Goal: Task Accomplishment & Management: Use online tool/utility

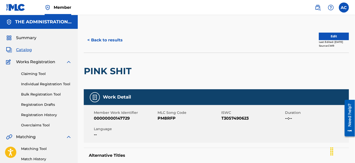
click at [133, 72] on h2 "PINK SHIT" at bounding box center [109, 70] width 50 height 11
click at [123, 72] on h2 "PINK SHIT" at bounding box center [109, 70] width 50 height 11
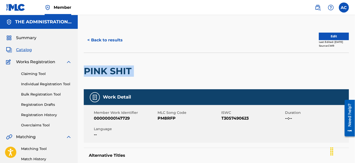
copy div "PINK SHIT"
click at [165, 118] on span "PM8RFP" at bounding box center [188, 118] width 62 height 6
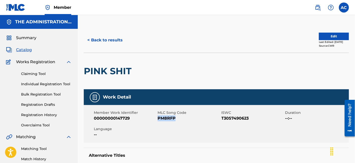
click at [165, 118] on span "PM8RFP" at bounding box center [188, 118] width 62 height 6
copy span "PM8RFP"
click at [113, 38] on button "< Back to results" at bounding box center [105, 40] width 42 height 13
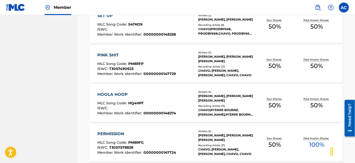
scroll to position [1005, 0]
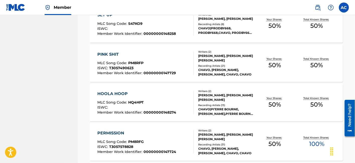
click at [154, 105] on div "ISWC :" at bounding box center [136, 107] width 79 height 5
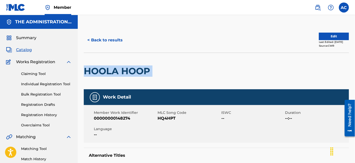
drag, startPoint x: 105, startPoint y: 72, endPoint x: 189, endPoint y: 63, distance: 84.2
click at [189, 63] on div "HOOLA HOOP" at bounding box center [216, 71] width 265 height 37
copy div "HOOLA HOOP"
click at [116, 41] on button "< Back to results" at bounding box center [105, 40] width 42 height 13
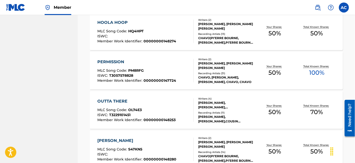
scroll to position [1082, 0]
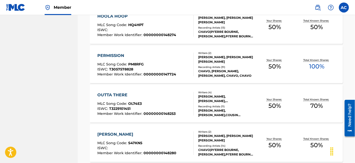
click at [154, 72] on span "00000000147724" at bounding box center [159, 74] width 33 height 5
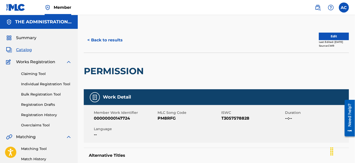
click at [120, 68] on h2 "PERMISSION" at bounding box center [115, 70] width 62 height 11
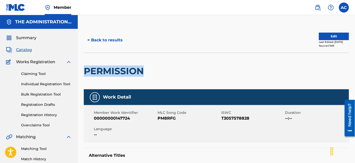
click at [120, 68] on h2 "PERMISSION" at bounding box center [115, 70] width 62 height 11
copy h2 "PERMISSION"
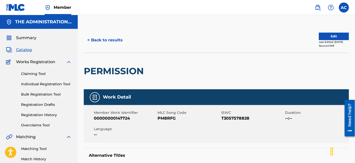
click at [161, 120] on span "PM8RFG" at bounding box center [188, 118] width 62 height 6
copy span "PM8RFG"
click at [117, 45] on button "< Back to results" at bounding box center [105, 40] width 42 height 13
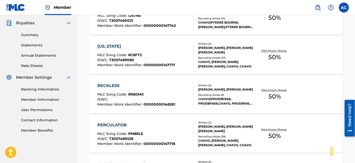
scroll to position [1082, 0]
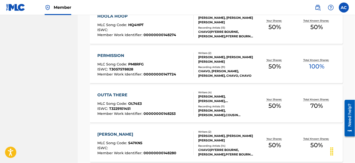
click at [119, 108] on span "T3229101451" at bounding box center [119, 108] width 21 height 5
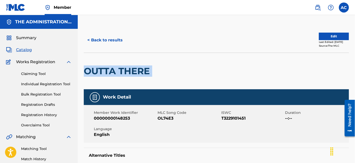
drag, startPoint x: 88, startPoint y: 69, endPoint x: 186, endPoint y: 72, distance: 98.0
click at [186, 72] on div "OUTTA THERE" at bounding box center [216, 71] width 265 height 37
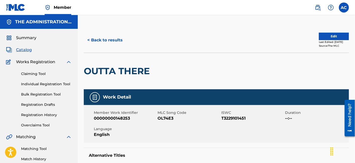
click at [162, 116] on span "OL74E3" at bounding box center [188, 118] width 62 height 6
copy span "OL74E3"
click at [110, 42] on button "< Back to results" at bounding box center [105, 40] width 42 height 13
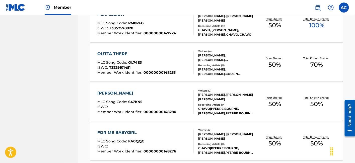
scroll to position [1129, 0]
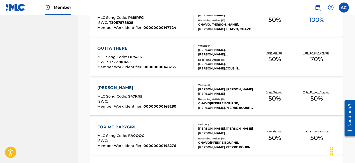
click at [131, 88] on div "[PERSON_NAME]" at bounding box center [136, 88] width 79 height 6
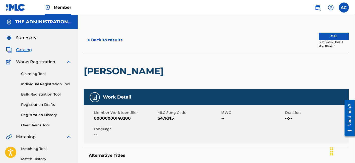
click at [133, 70] on h2 "[PERSON_NAME]" at bounding box center [125, 70] width 82 height 11
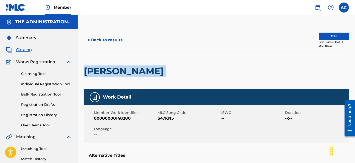
click at [133, 70] on h2 "[PERSON_NAME]" at bounding box center [125, 70] width 82 height 11
copy div "[PERSON_NAME]"
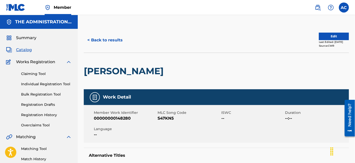
click at [167, 116] on span "S47KN5" at bounding box center [188, 118] width 62 height 6
click at [106, 39] on button "< Back to results" at bounding box center [105, 40] width 42 height 13
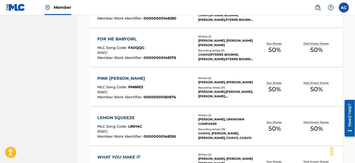
scroll to position [1218, 0]
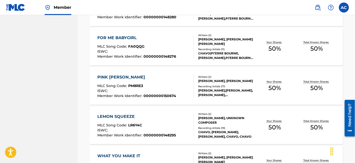
click at [158, 56] on span "00000000148276" at bounding box center [159, 56] width 33 height 5
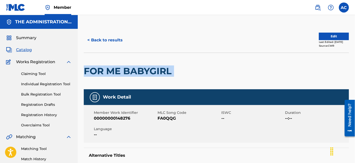
drag, startPoint x: 84, startPoint y: 72, endPoint x: 239, endPoint y: 71, distance: 154.9
click at [239, 71] on div "FOR ME BABYGIRL" at bounding box center [216, 71] width 265 height 37
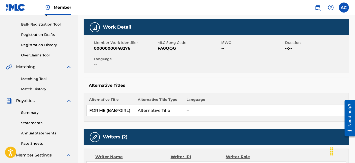
scroll to position [44, 0]
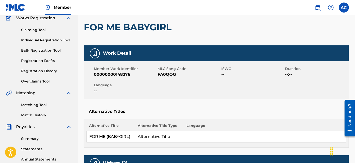
click at [161, 73] on span "FA0QQG" at bounding box center [188, 74] width 62 height 6
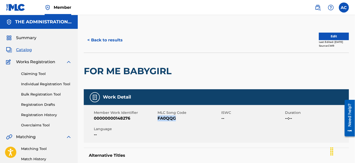
click at [89, 38] on button "< Back to results" at bounding box center [105, 40] width 42 height 13
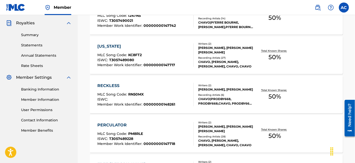
scroll to position [1218, 0]
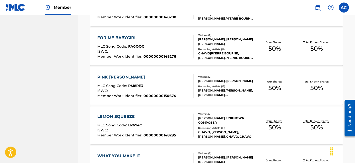
click at [154, 95] on span "00000000150674" at bounding box center [159, 95] width 33 height 5
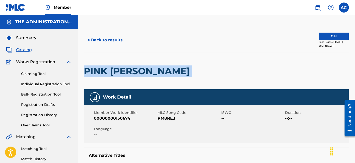
drag, startPoint x: 84, startPoint y: 70, endPoint x: 193, endPoint y: 66, distance: 108.8
click at [193, 66] on div "PINK [PERSON_NAME]" at bounding box center [216, 71] width 265 height 37
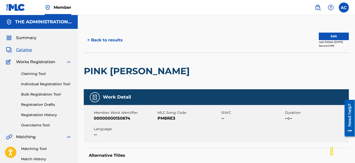
click at [165, 116] on span "PM8RE3" at bounding box center [188, 118] width 62 height 6
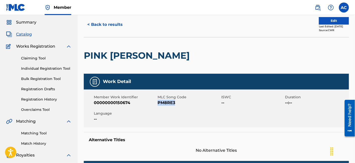
scroll to position [14, 0]
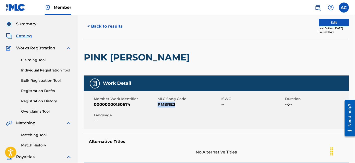
click at [117, 25] on button "< Back to results" at bounding box center [105, 26] width 42 height 13
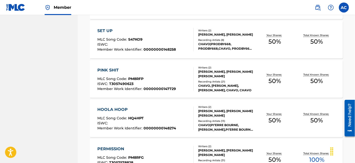
scroll to position [989, 0]
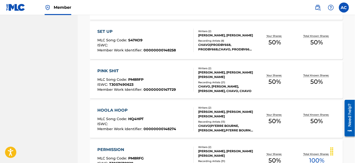
click at [170, 125] on div "ISWC :" at bounding box center [136, 124] width 79 height 5
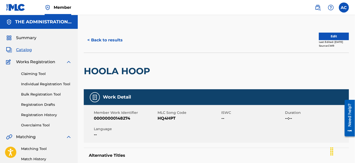
click at [133, 66] on h2 "HOOLA HOOP" at bounding box center [118, 70] width 69 height 11
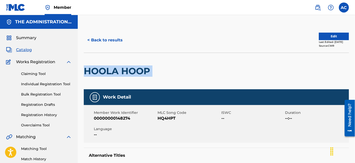
click at [133, 66] on h2 "HOOLA HOOP" at bounding box center [118, 70] width 69 height 11
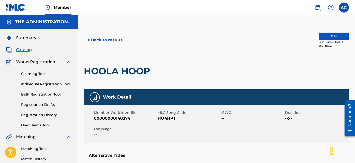
click at [108, 47] on div "< Back to results Edit Last Edited: [DATE] Source: CWR" at bounding box center [216, 40] width 265 height 25
click at [115, 38] on button "< Back to results" at bounding box center [105, 40] width 42 height 13
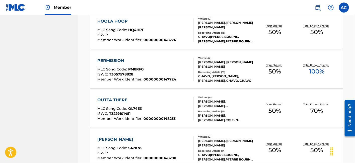
scroll to position [1078, 0]
click at [163, 77] on span "00000000147724" at bounding box center [159, 79] width 33 height 5
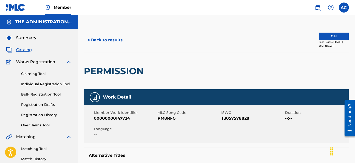
click at [125, 78] on div "PERMISSION" at bounding box center [115, 71] width 62 height 36
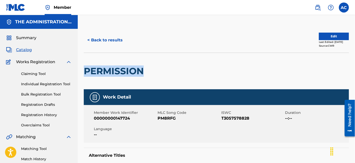
click at [125, 78] on div "PERMISSION" at bounding box center [115, 71] width 62 height 36
click at [108, 39] on button "< Back to results" at bounding box center [105, 40] width 42 height 13
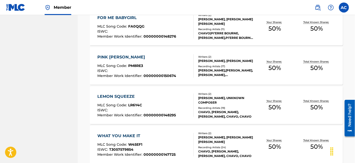
scroll to position [1253, 0]
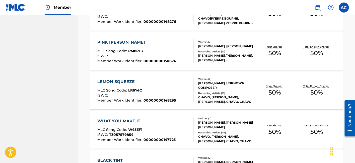
click at [170, 86] on div "LEMON SQUEEZE MLC Song Code : LR6Y4C ISWC : Member Work Identifier : 0000000014…" at bounding box center [136, 91] width 78 height 24
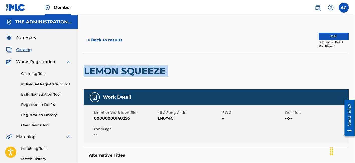
drag, startPoint x: 84, startPoint y: 69, endPoint x: 187, endPoint y: 69, distance: 103.5
click at [187, 69] on div "LEMON SQUEEZE" at bounding box center [216, 71] width 265 height 37
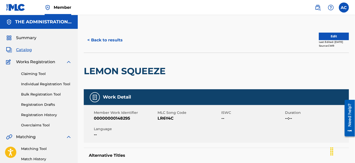
click at [168, 121] on span "LR6Y4C" at bounding box center [188, 118] width 62 height 6
click at [119, 41] on button "< Back to results" at bounding box center [105, 40] width 42 height 13
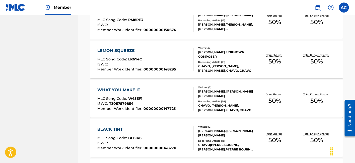
scroll to position [1284, 0]
click at [138, 93] on div "WHAT YOU MAKE IT MLC Song Code : W45EF1 ISWC : T3057579854 Member Work Identifi…" at bounding box center [136, 99] width 78 height 24
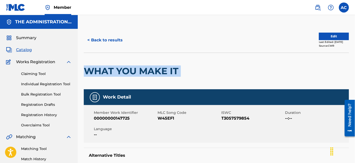
drag, startPoint x: 84, startPoint y: 69, endPoint x: 205, endPoint y: 65, distance: 120.8
click at [205, 65] on div "WHAT YOU MAKE IT" at bounding box center [216, 71] width 265 height 37
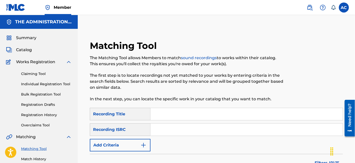
click at [172, 128] on input "Search Form" at bounding box center [246, 130] width 192 height 12
paste input "QZK6M1930817"
type input "QZK6M1930817"
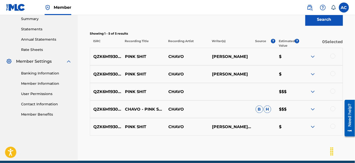
scroll to position [164, 0]
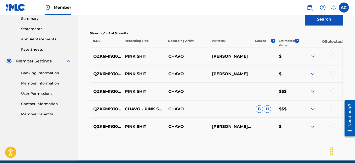
click at [330, 56] on div at bounding box center [332, 55] width 5 height 5
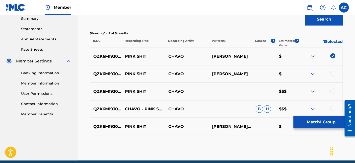
click at [334, 73] on div at bounding box center [332, 73] width 5 height 5
click at [332, 91] on div at bounding box center [332, 90] width 5 height 5
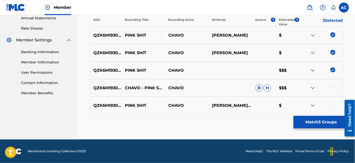
click at [333, 87] on div at bounding box center [332, 87] width 5 height 5
click at [331, 105] on div at bounding box center [332, 104] width 5 height 5
click at [319, 123] on button "Match 5 Groups" at bounding box center [320, 122] width 55 height 13
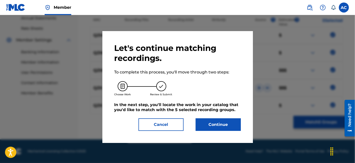
click at [215, 122] on button "Continue" at bounding box center [217, 124] width 45 height 13
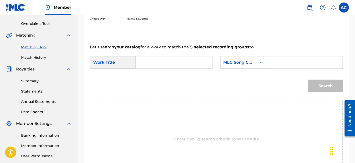
scroll to position [101, 0]
click at [162, 60] on input "Search Form" at bounding box center [174, 63] width 68 height 12
paste input "PINK SHIT"
type input "PINK SHIT"
click at [310, 57] on input "Search Form" at bounding box center [304, 63] width 68 height 12
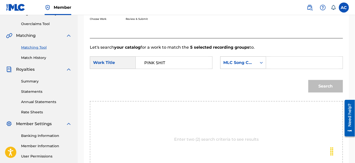
paste input "PM8RFP"
type input "PM8RFP"
click at [332, 87] on button "Search" at bounding box center [325, 86] width 35 height 13
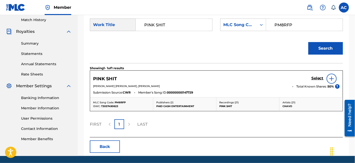
scroll to position [139, 0]
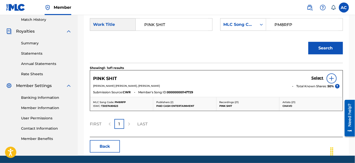
click at [313, 76] on h5 "Select" at bounding box center [317, 78] width 12 height 5
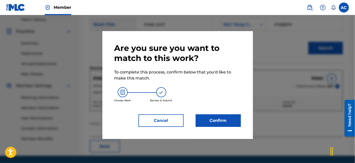
click at [235, 122] on button "Confirm" at bounding box center [217, 120] width 45 height 13
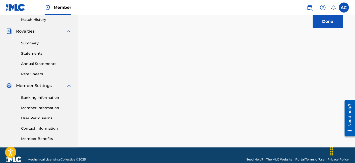
click at [328, 21] on button "Done" at bounding box center [327, 21] width 30 height 13
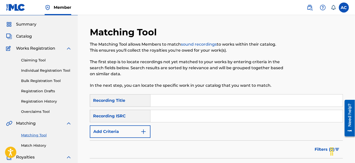
scroll to position [13, 0]
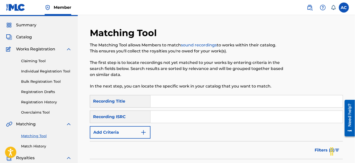
click at [173, 119] on input "Search Form" at bounding box center [246, 117] width 192 height 12
paste input "QZHN71926128"
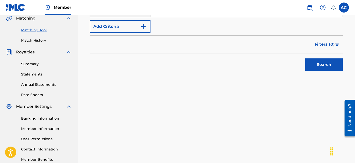
type input "QZHN71926128"
click at [321, 66] on button "Search" at bounding box center [324, 64] width 38 height 13
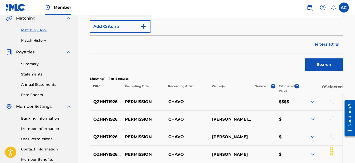
click at [331, 101] on div at bounding box center [332, 101] width 5 height 5
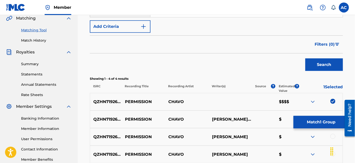
scroll to position [167, 0]
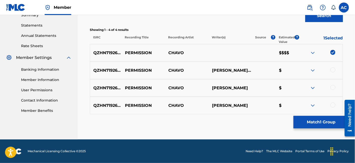
click at [332, 70] on div at bounding box center [332, 69] width 5 height 5
click at [333, 86] on div at bounding box center [332, 87] width 5 height 5
click at [332, 107] on div at bounding box center [332, 104] width 5 height 5
click at [319, 126] on button "Match 4 Groups" at bounding box center [320, 122] width 55 height 13
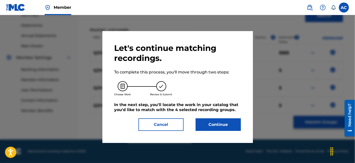
click at [226, 128] on button "Continue" at bounding box center [217, 124] width 45 height 13
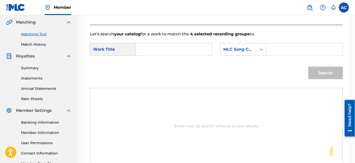
scroll to position [113, 0]
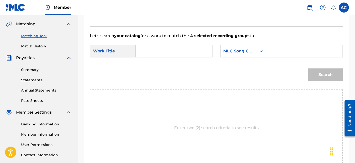
click at [169, 51] on input "Search Form" at bounding box center [174, 51] width 68 height 12
paste input "PERMISSION"
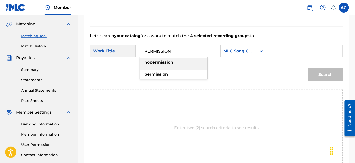
type input "PERMISSION"
click at [295, 51] on input "Search Form" at bounding box center [304, 51] width 68 height 12
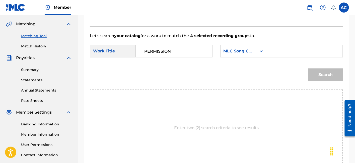
paste input "PERMISSION"
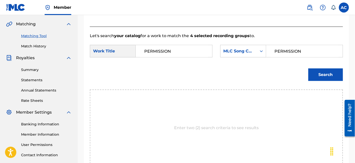
click at [281, 50] on input "PERMISSION" at bounding box center [304, 51] width 68 height 12
paste input "M8RFG"
type input "PM8RFG"
click at [308, 68] on button "Search" at bounding box center [325, 74] width 35 height 13
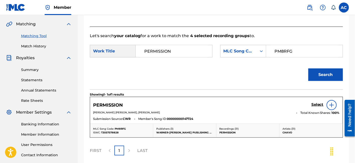
click at [317, 100] on div "Select" at bounding box center [325, 105] width 28 height 10
click at [317, 103] on h5 "Select" at bounding box center [317, 104] width 12 height 5
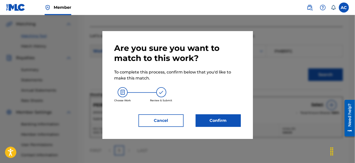
click at [233, 128] on div "Are you sure you want to match to this work? To complete this process, confirm …" at bounding box center [177, 85] width 150 height 108
click at [227, 124] on button "Confirm" at bounding box center [217, 120] width 45 height 13
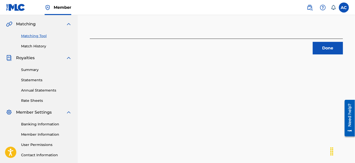
click at [320, 49] on button "Done" at bounding box center [327, 48] width 30 height 13
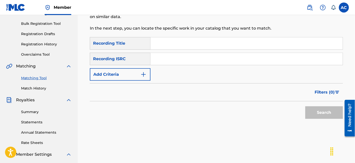
scroll to position [70, 0]
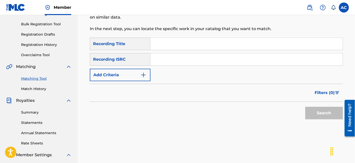
click at [198, 56] on input "Search Form" at bounding box center [246, 59] width 192 height 12
paste input "QZKUS2304554"
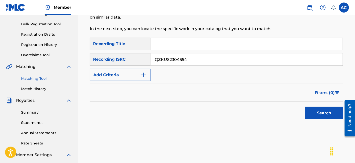
type input "QZKUS2304554"
click at [305, 107] on button "Search" at bounding box center [324, 113] width 38 height 13
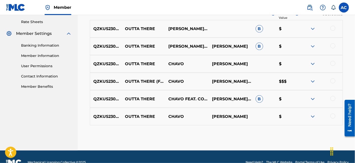
scroll to position [192, 0]
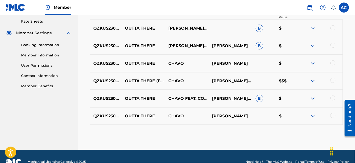
click at [333, 29] on div at bounding box center [332, 27] width 5 height 5
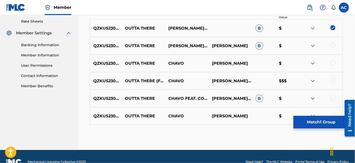
click at [333, 45] on div at bounding box center [332, 45] width 5 height 5
click at [334, 60] on div at bounding box center [332, 62] width 5 height 5
click at [333, 79] on div at bounding box center [332, 80] width 5 height 5
click at [331, 97] on div at bounding box center [332, 97] width 5 height 5
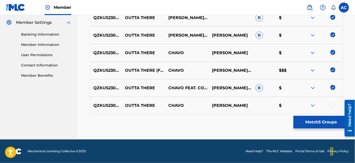
click at [333, 105] on div at bounding box center [332, 104] width 5 height 5
click at [322, 123] on button "Match 6 Groups" at bounding box center [320, 122] width 55 height 13
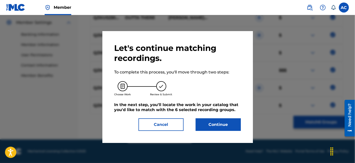
click at [230, 128] on button "Continue" at bounding box center [217, 124] width 45 height 13
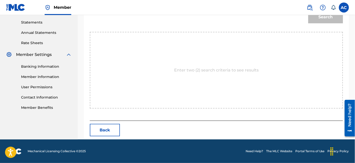
scroll to position [102, 0]
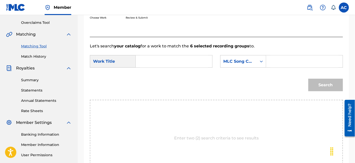
click at [180, 55] on input "Search Form" at bounding box center [174, 61] width 68 height 12
paste input "OUTTA THERE"
type input "OUTTA THERE"
click at [307, 69] on div "SearchWithCriteria19dedde4-73e2-4570-953f-1be0381f6323 Work Title OUTTA THERE S…" at bounding box center [216, 63] width 253 height 16
click at [307, 65] on input "Search Form" at bounding box center [304, 61] width 68 height 12
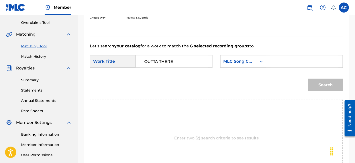
paste input "OL74E3"
type input "OL74E3"
click at [321, 90] on button "Search" at bounding box center [325, 85] width 35 height 13
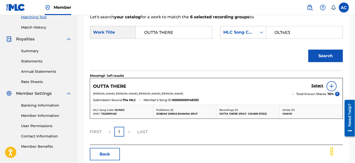
scroll to position [136, 0]
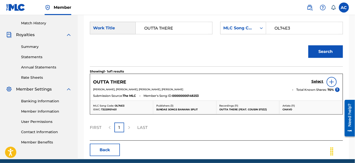
click at [333, 81] on img at bounding box center [331, 82] width 6 height 6
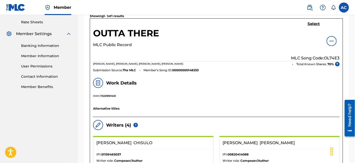
scroll to position [192, 0]
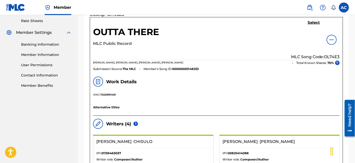
click at [313, 23] on h5 "Select" at bounding box center [313, 22] width 12 height 5
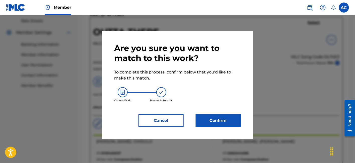
click at [211, 127] on button "Confirm" at bounding box center [217, 120] width 45 height 13
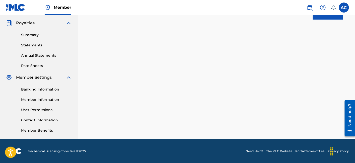
scroll to position [124, 0]
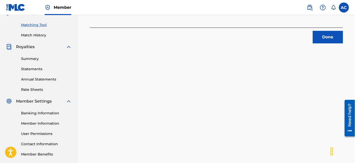
click at [318, 38] on button "Done" at bounding box center [327, 37] width 30 height 13
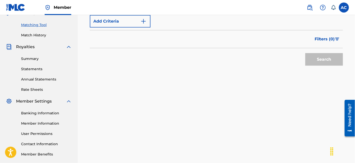
scroll to position [70, 0]
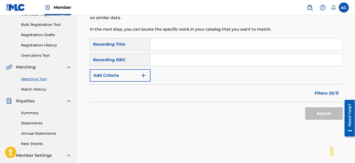
click at [197, 63] on input "Search Form" at bounding box center [246, 60] width 192 height 12
paste input "USA2P2320531"
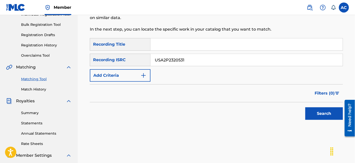
type input "USA2P2320531"
click at [305, 107] on button "Search" at bounding box center [324, 113] width 38 height 13
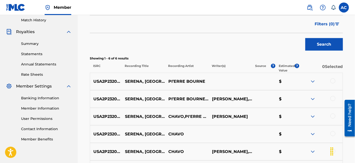
scroll to position [157, 0]
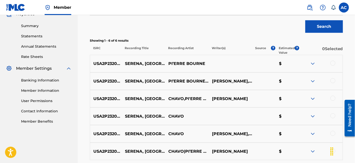
click at [332, 65] on div at bounding box center [332, 63] width 5 height 5
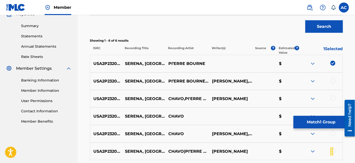
click at [333, 82] on div at bounding box center [332, 80] width 5 height 5
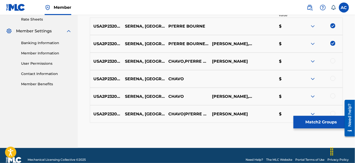
scroll to position [202, 0]
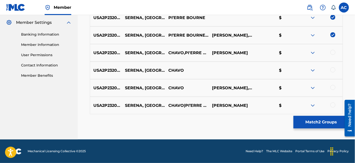
click at [332, 53] on div at bounding box center [332, 52] width 5 height 5
click at [332, 68] on div at bounding box center [332, 69] width 5 height 5
click at [333, 87] on div at bounding box center [332, 87] width 5 height 5
click at [334, 106] on div at bounding box center [332, 104] width 5 height 5
click at [317, 126] on button "Match 6 Groups" at bounding box center [320, 122] width 55 height 13
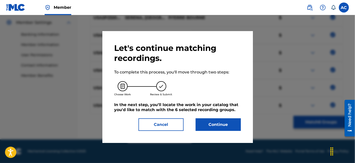
click at [234, 127] on button "Continue" at bounding box center [217, 124] width 45 height 13
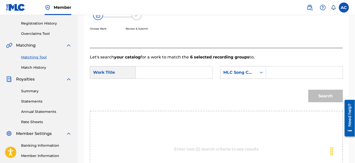
scroll to position [91, 0]
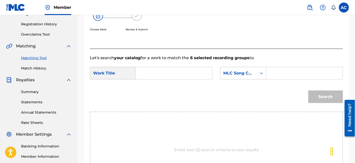
click at [180, 77] on input "Search Form" at bounding box center [174, 73] width 68 height 12
paste input "[PERSON_NAME]"
type input "[PERSON_NAME]"
click at [286, 75] on input "Search Form" at bounding box center [304, 73] width 68 height 12
paste input "S47KN5"
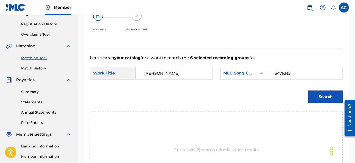
type input "S47KN5"
click at [328, 90] on button "Search" at bounding box center [325, 96] width 35 height 13
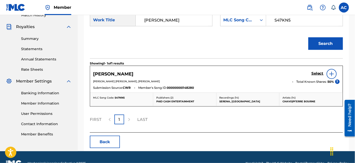
scroll to position [148, 0]
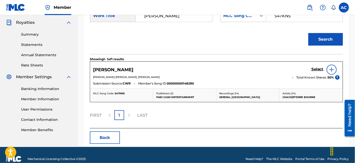
click at [321, 71] on link "Select" at bounding box center [317, 70] width 12 height 6
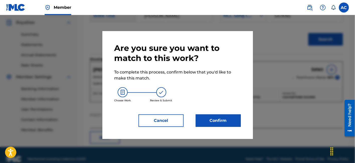
click at [233, 123] on button "Confirm" at bounding box center [217, 120] width 45 height 13
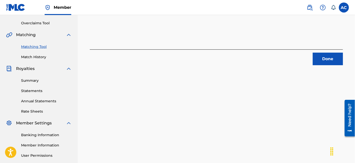
scroll to position [99, 0]
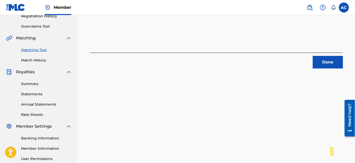
click at [329, 65] on button "Done" at bounding box center [327, 62] width 30 height 13
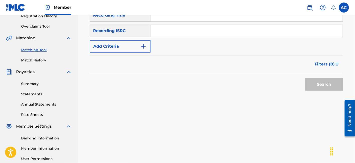
click at [209, 34] on input "Search Form" at bounding box center [246, 31] width 192 height 12
paste input "USA2P2320523"
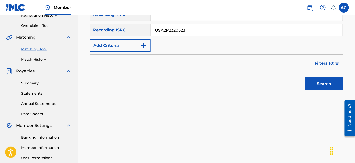
scroll to position [100, 0]
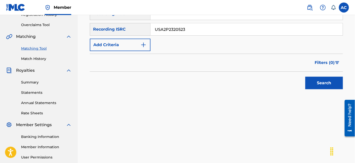
type input "USA2P2320523"
click at [332, 81] on button "Search" at bounding box center [324, 83] width 38 height 13
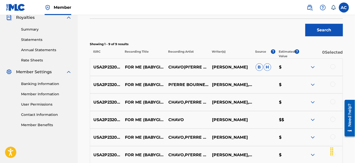
scroll to position [164, 0]
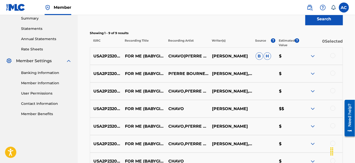
click at [332, 55] on div at bounding box center [332, 55] width 5 height 5
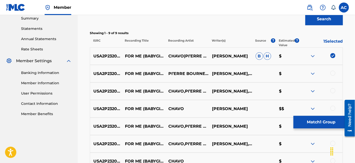
click at [333, 73] on div at bounding box center [332, 73] width 5 height 5
click at [333, 92] on div at bounding box center [332, 90] width 5 height 5
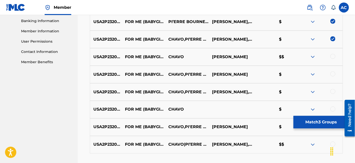
scroll to position [222, 0]
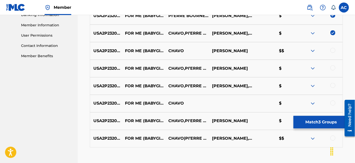
click at [333, 52] on div at bounding box center [332, 50] width 5 height 5
click at [332, 68] on div at bounding box center [332, 67] width 5 height 5
click at [334, 87] on div at bounding box center [332, 85] width 5 height 5
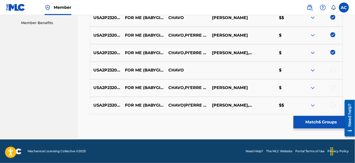
click at [333, 69] on div at bounding box center [332, 69] width 5 height 5
click at [333, 88] on div at bounding box center [332, 87] width 5 height 5
click at [332, 104] on div at bounding box center [332, 104] width 5 height 5
click at [318, 127] on button "Match 9 Groups" at bounding box center [320, 122] width 55 height 13
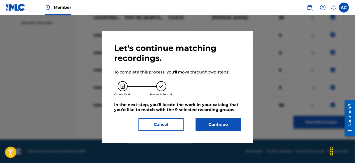
click at [234, 123] on button "Continue" at bounding box center [217, 124] width 45 height 13
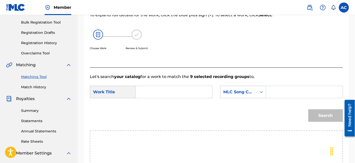
scroll to position [71, 0]
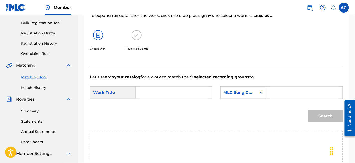
click at [167, 99] on div "SearchWithCriteria19dedde4-73e2-4570-953f-1be0381f6323 Work Title SearchWithCri…" at bounding box center [216, 94] width 253 height 16
click at [166, 90] on input "Search Form" at bounding box center [174, 92] width 68 height 12
paste input "FOR ME BABYGIRL"
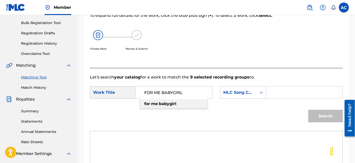
type input "FOR ME BABYGIRL"
click at [280, 89] on input "Search Form" at bounding box center [304, 92] width 68 height 12
paste input "FA0QQG"
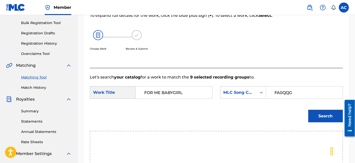
type input "FA0QQG"
click at [326, 115] on button "Search" at bounding box center [325, 116] width 35 height 13
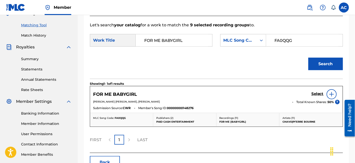
scroll to position [124, 0]
click at [320, 95] on h5 "Select" at bounding box center [317, 93] width 12 height 5
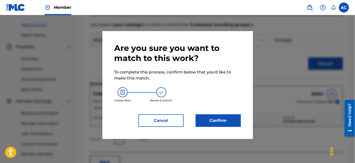
click at [235, 117] on button "Confirm" at bounding box center [217, 120] width 45 height 13
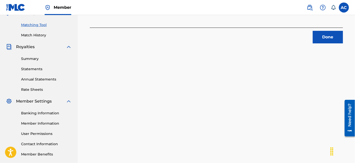
click at [316, 43] on button "Done" at bounding box center [327, 37] width 30 height 13
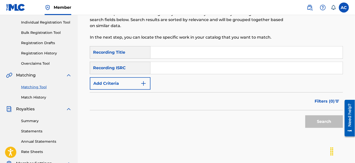
scroll to position [61, 0]
click at [185, 67] on input "Search Form" at bounding box center [246, 68] width 192 height 12
paste input "QZHNC2333342"
type input "QZHNC2333342"
click at [305, 116] on button "Search" at bounding box center [324, 122] width 38 height 13
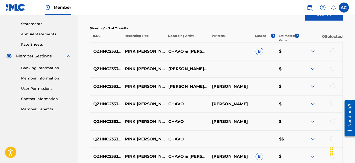
scroll to position [172, 0]
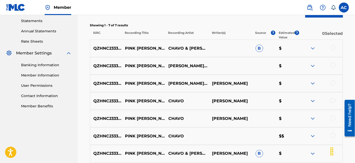
click at [333, 48] on div at bounding box center [332, 47] width 5 height 5
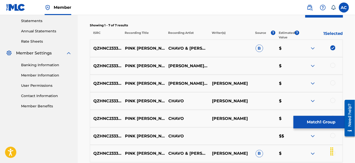
click at [333, 66] on div at bounding box center [332, 65] width 5 height 5
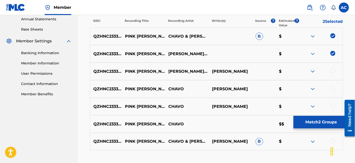
scroll to position [186, 0]
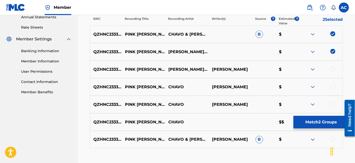
click at [335, 70] on div at bounding box center [332, 68] width 5 height 5
click at [333, 84] on div at bounding box center [332, 86] width 5 height 5
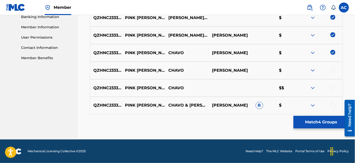
click at [334, 70] on div at bounding box center [332, 69] width 5 height 5
click at [331, 88] on div at bounding box center [332, 87] width 5 height 5
click at [335, 106] on div at bounding box center [321, 105] width 44 height 6
click at [333, 106] on div at bounding box center [332, 104] width 5 height 5
click at [320, 124] on button "Match 7 Groups" at bounding box center [320, 122] width 55 height 13
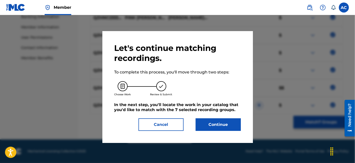
click at [210, 124] on button "Continue" at bounding box center [217, 124] width 45 height 13
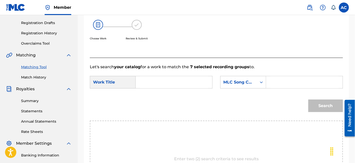
scroll to position [81, 0]
click at [178, 79] on input "Search Form" at bounding box center [174, 82] width 68 height 12
paste input "PINK [PERSON_NAME]"
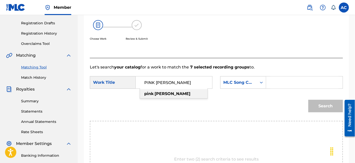
type input "PINK [PERSON_NAME]"
click at [288, 83] on input "Search Form" at bounding box center [304, 82] width 68 height 12
paste input "PM8RE3"
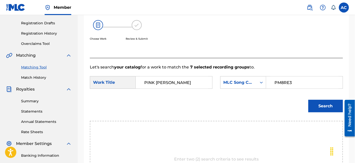
type input "PM8RE3"
click at [308, 100] on button "Search" at bounding box center [325, 106] width 35 height 13
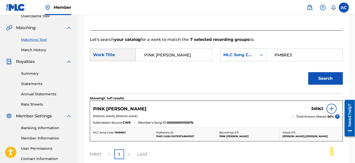
scroll to position [115, 0]
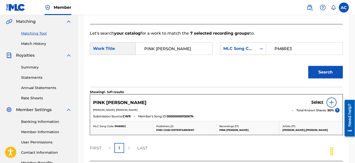
click at [321, 102] on h5 "Select" at bounding box center [317, 102] width 12 height 5
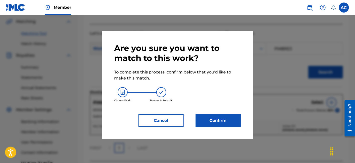
click at [229, 126] on button "Confirm" at bounding box center [217, 120] width 45 height 13
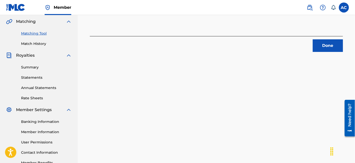
click at [324, 45] on button "Done" at bounding box center [327, 45] width 30 height 13
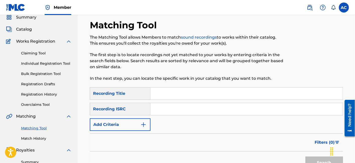
scroll to position [21, 0]
click at [29, 27] on span "Catalog" at bounding box center [24, 29] width 16 height 6
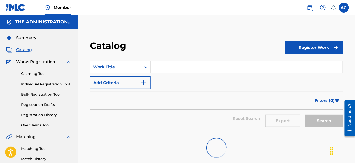
click at [189, 68] on input "Search Form" at bounding box center [246, 67] width 192 height 12
paste input "HOOLA HOOP"
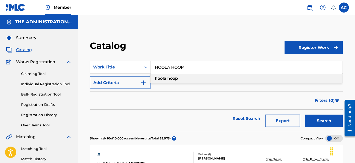
type input "HOOLA HOOP"
click at [137, 87] on button "Add Criteria" at bounding box center [120, 82] width 61 height 13
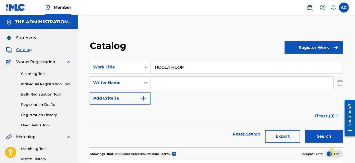
click at [167, 83] on input "Search Form" at bounding box center [241, 83] width 183 height 12
click at [319, 137] on button "Search" at bounding box center [324, 136] width 38 height 13
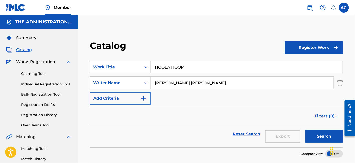
click at [189, 83] on input "Rayshaun Malik Scott" at bounding box center [241, 83] width 183 height 12
type input "Rayshaun Scott"
click at [305, 130] on button "Search" at bounding box center [324, 136] width 38 height 13
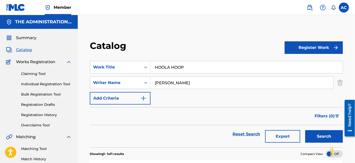
click at [26, 149] on link "Matching Tool" at bounding box center [46, 148] width 51 height 5
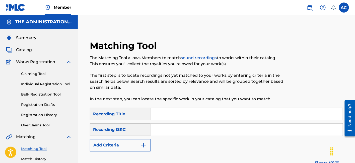
click at [164, 131] on input "Search Form" at bounding box center [246, 130] width 192 height 12
paste input "QZDA82200237"
type input "QZDA82200237"
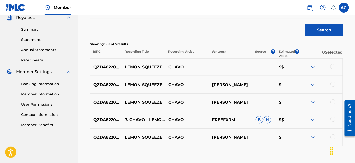
scroll to position [155, 0]
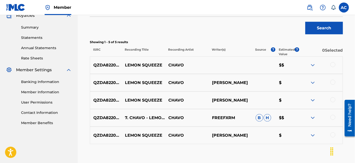
click at [332, 64] on div at bounding box center [332, 64] width 5 height 5
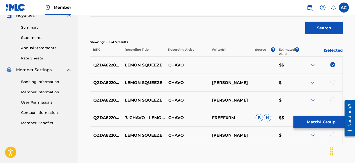
click at [333, 84] on div at bounding box center [332, 82] width 5 height 5
click at [333, 99] on div at bounding box center [332, 99] width 5 height 5
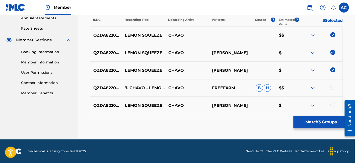
click at [334, 88] on div at bounding box center [332, 87] width 5 height 5
click at [334, 104] on div at bounding box center [332, 104] width 5 height 5
click at [317, 126] on button "Match 5 Groups" at bounding box center [320, 122] width 55 height 13
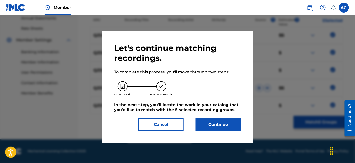
click at [229, 122] on button "Continue" at bounding box center [217, 124] width 45 height 13
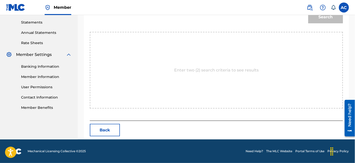
scroll to position [127, 0]
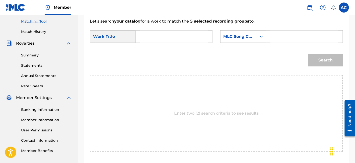
click at [160, 37] on input "Search Form" at bounding box center [174, 37] width 68 height 12
paste input "LEMON SQUEEZE"
type input "LEMON SQUEEZE"
click at [313, 33] on input "Search Form" at bounding box center [304, 37] width 68 height 12
paste input "LR6Y4C"
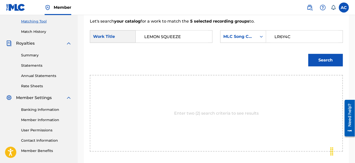
type input "LR6Y4C"
click at [308, 54] on button "Search" at bounding box center [325, 60] width 35 height 13
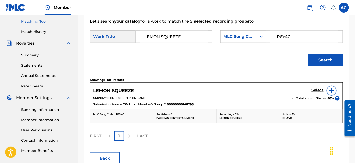
click at [318, 88] on h5 "Select" at bounding box center [317, 90] width 12 height 5
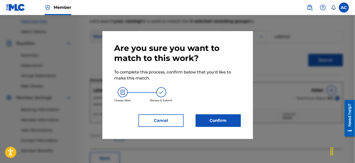
click at [203, 126] on button "Confirm" at bounding box center [217, 120] width 45 height 13
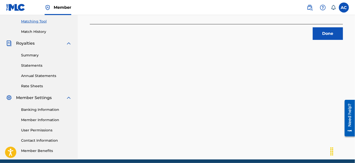
click at [329, 34] on button "Done" at bounding box center [327, 33] width 30 height 13
